Goal: Information Seeking & Learning: Check status

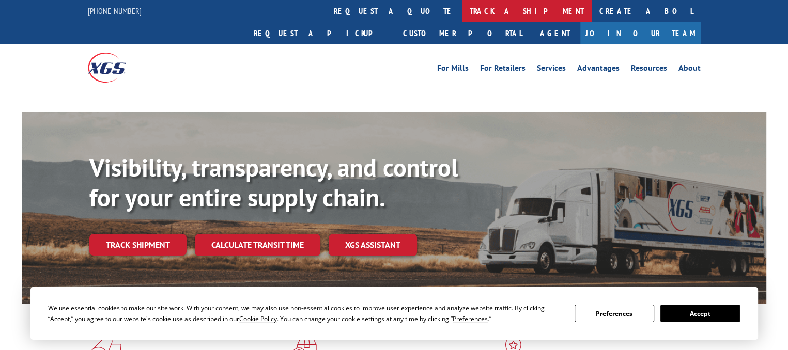
click at [462, 12] on link "track a shipment" at bounding box center [527, 11] width 130 height 22
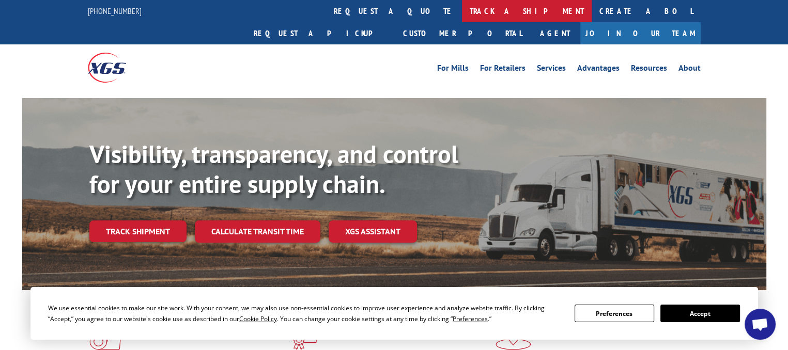
click at [462, 12] on link "track a shipment" at bounding box center [527, 11] width 130 height 22
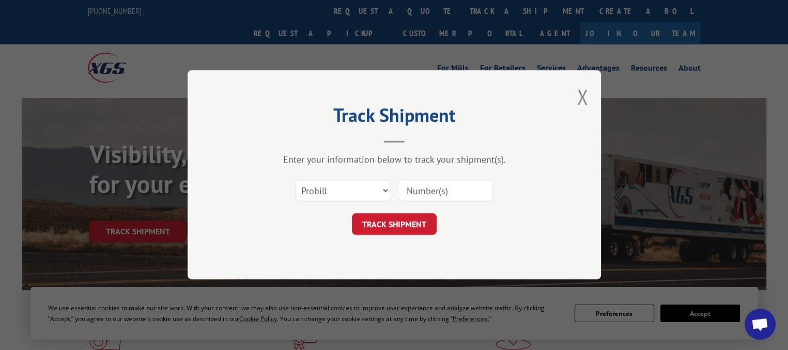
click at [426, 201] on input at bounding box center [445, 191] width 95 height 22
paste input "17501342"
type input "17501342"
click at [399, 229] on button "TRACK SHIPMENT" at bounding box center [394, 225] width 85 height 22
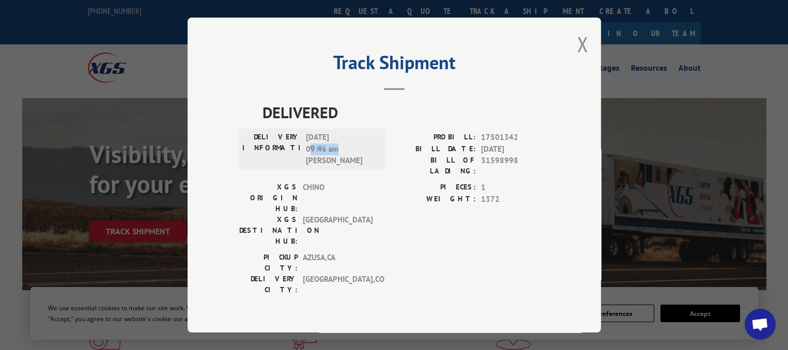
drag, startPoint x: 340, startPoint y: 157, endPoint x: 310, endPoint y: 159, distance: 29.5
click at [310, 159] on span "[DATE] 09:46 am [PERSON_NAME]" at bounding box center [341, 149] width 70 height 35
copy span "9:46 am"
